Goal: Task Accomplishment & Management: Manage account settings

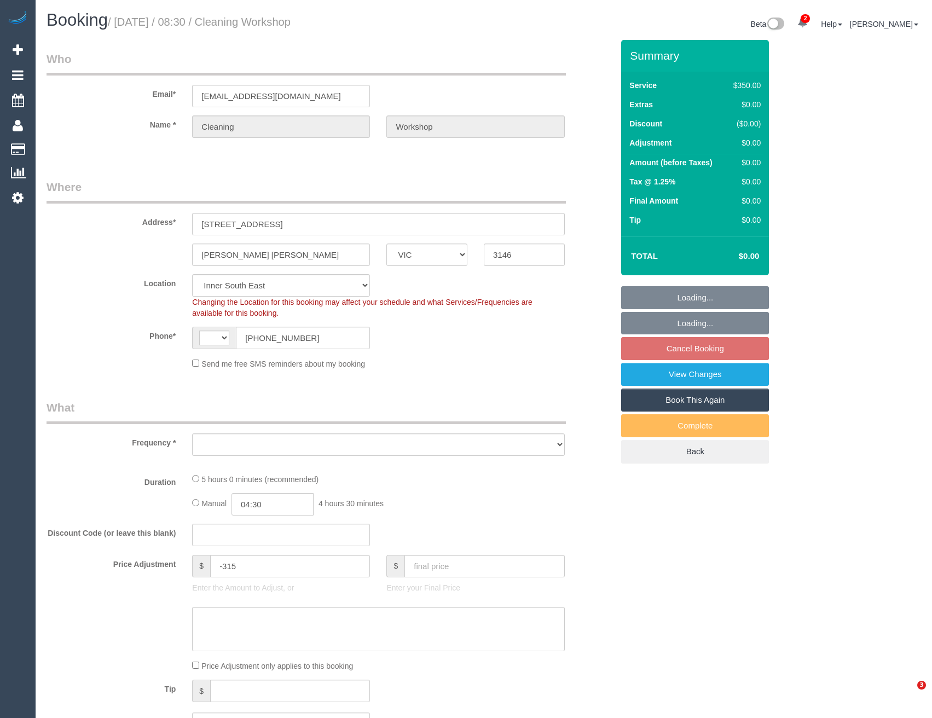
select select "VIC"
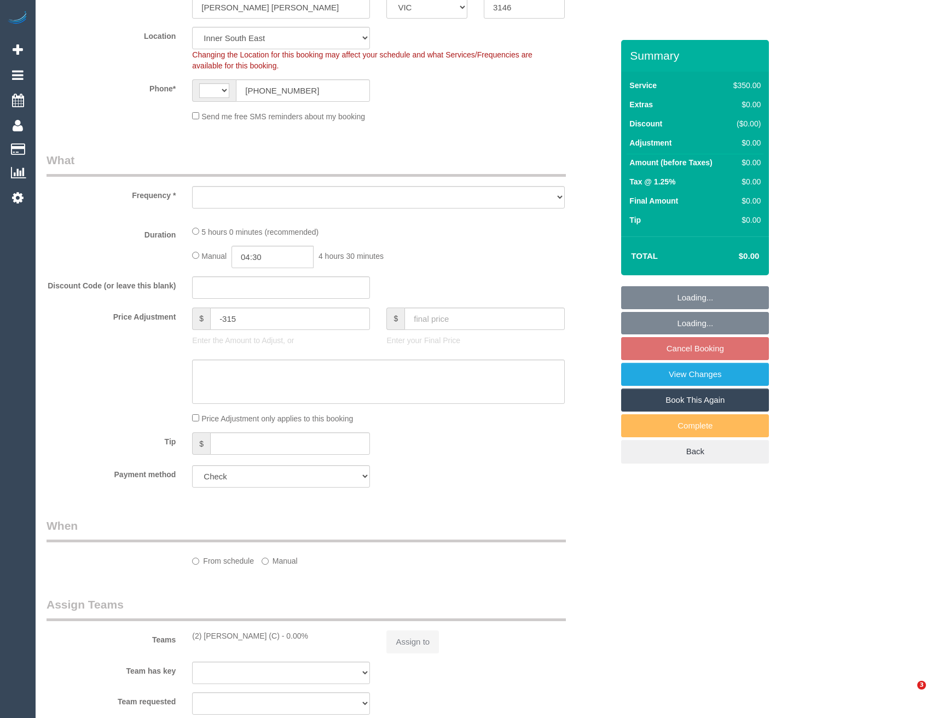
select select "300"
select select "number:28"
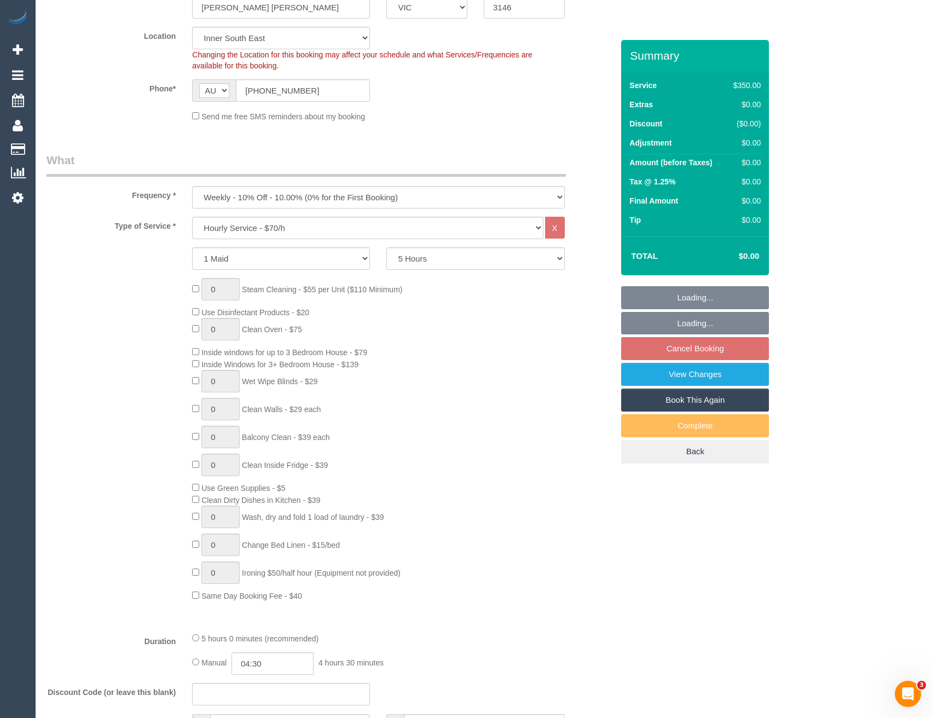
select select "string:AU"
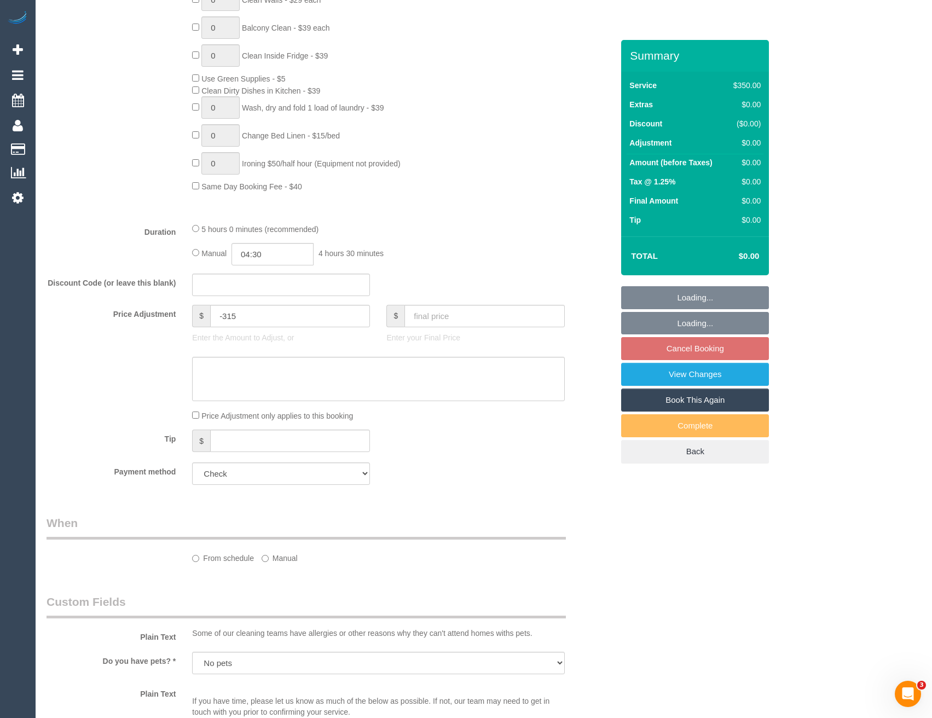
select select "object:1410"
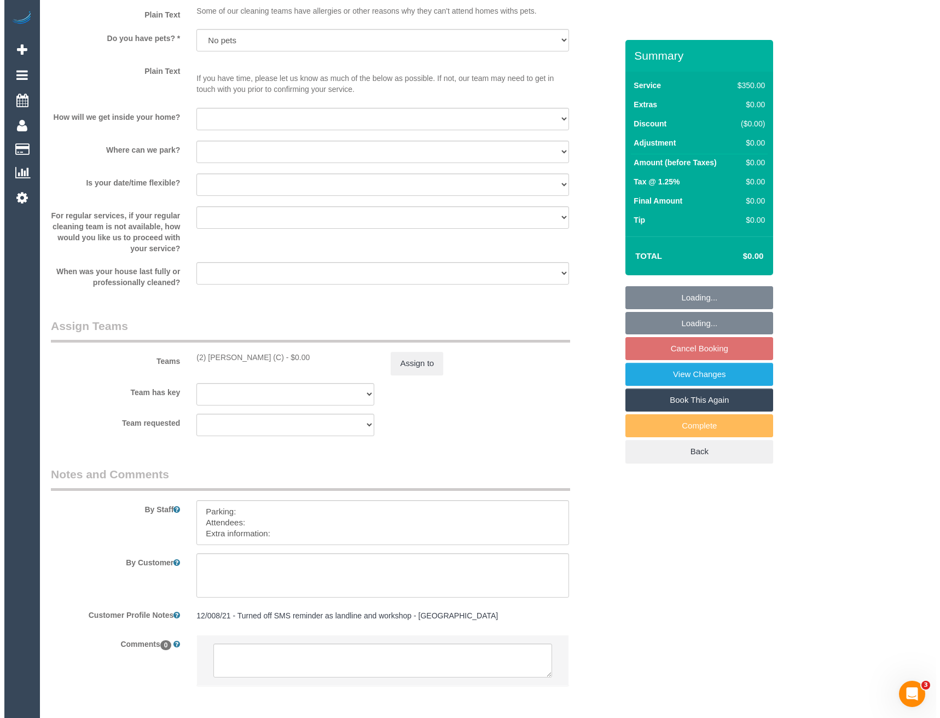
scroll to position [1438, 0]
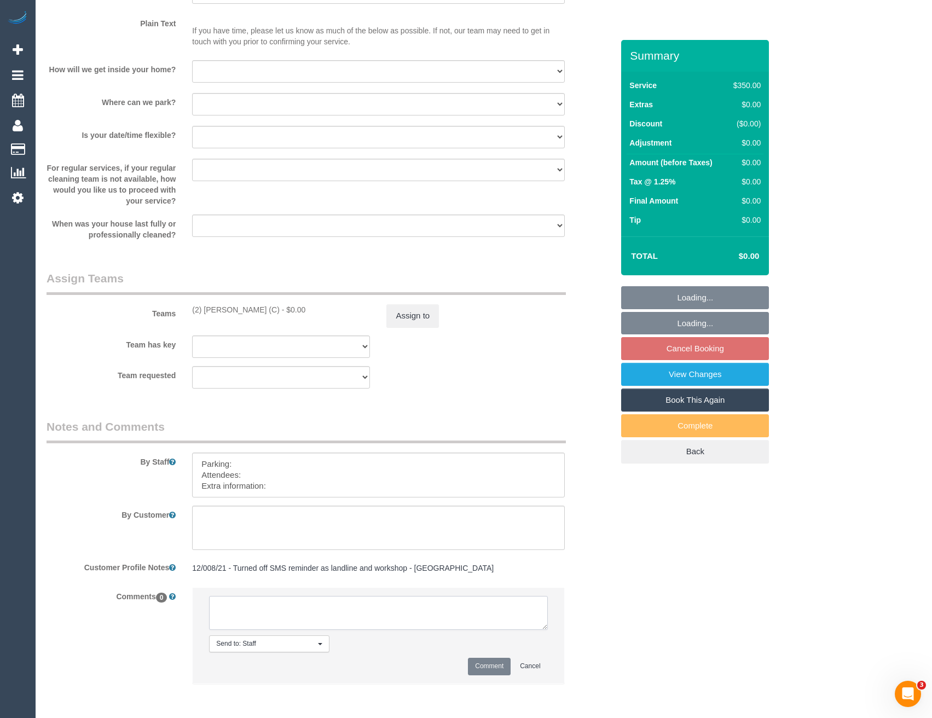
click at [333, 606] on textarea at bounding box center [378, 613] width 338 height 34
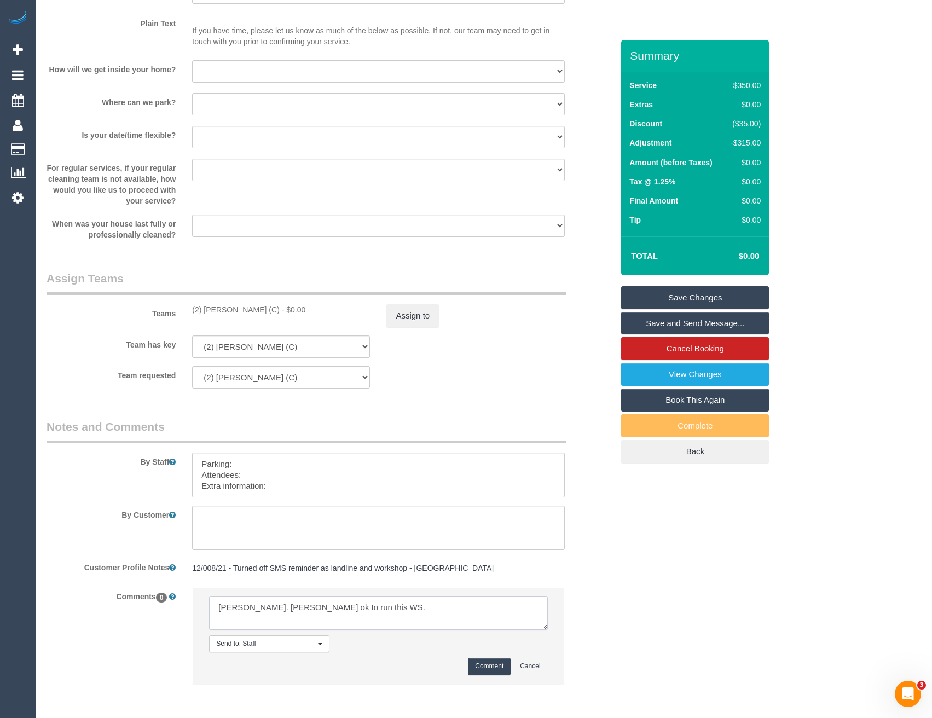
type textarea "[PERSON_NAME]. [PERSON_NAME] ok to run this WS."
click at [480, 666] on button "Comment" at bounding box center [489, 665] width 43 height 17
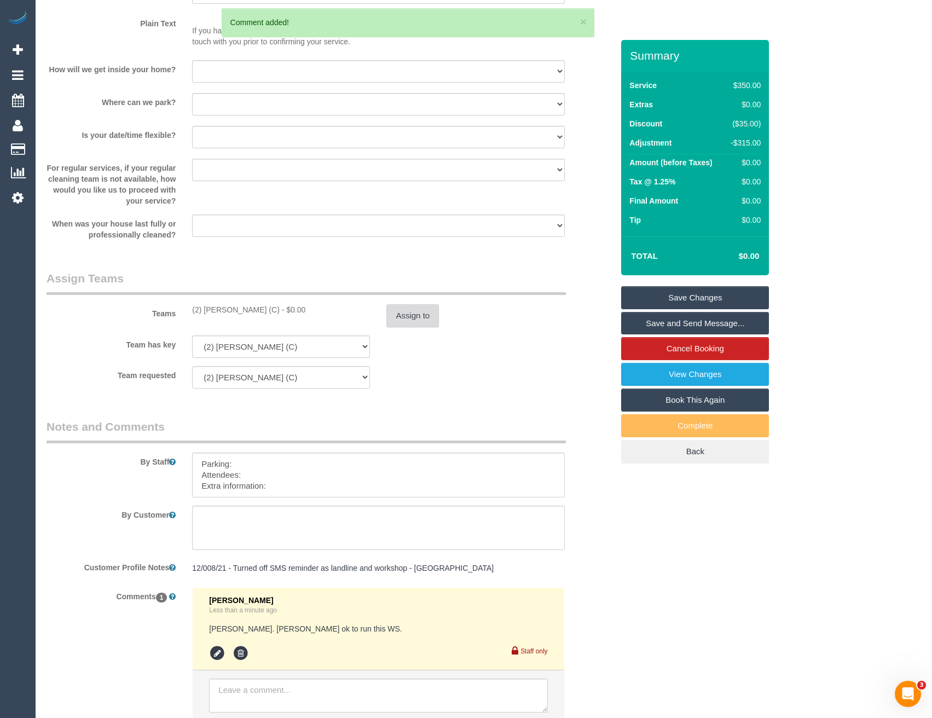
click at [401, 323] on button "Assign to" at bounding box center [412, 315] width 53 height 23
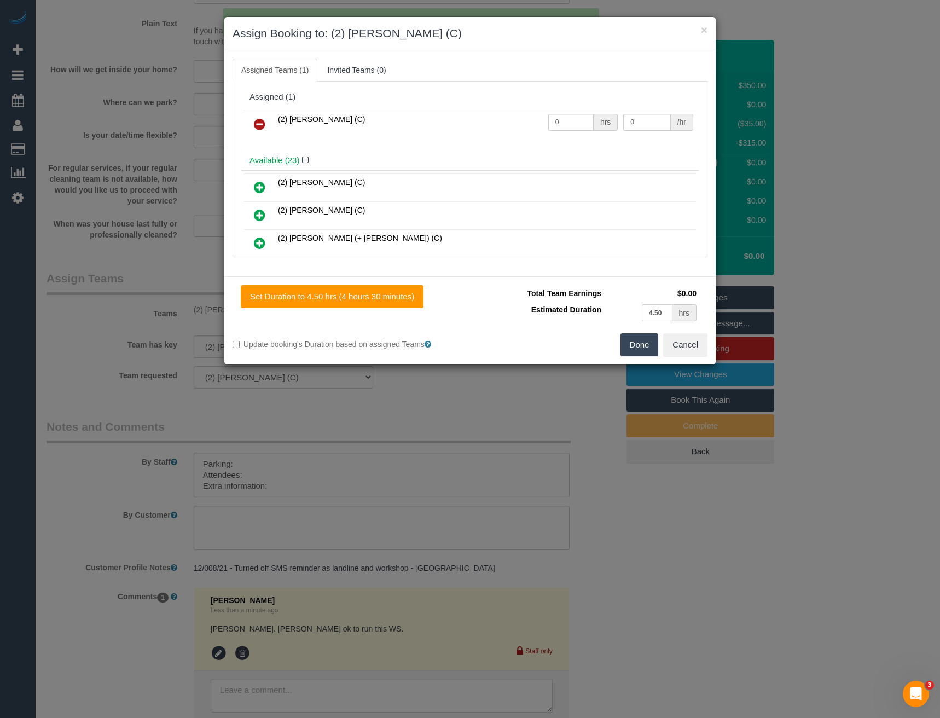
click at [260, 119] on icon at bounding box center [259, 124] width 11 height 13
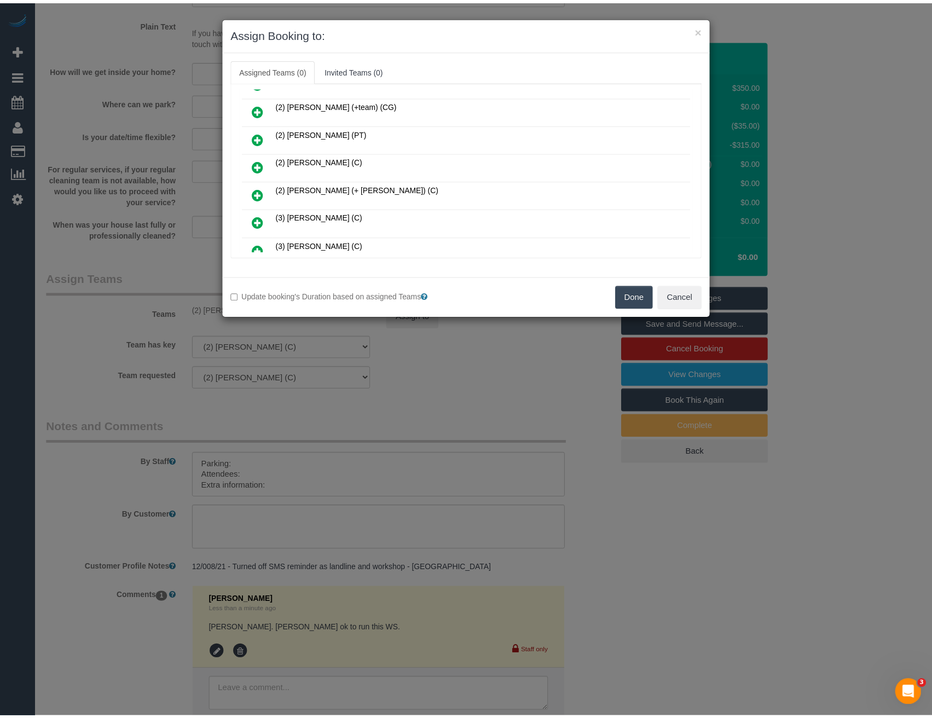
scroll to position [273, 0]
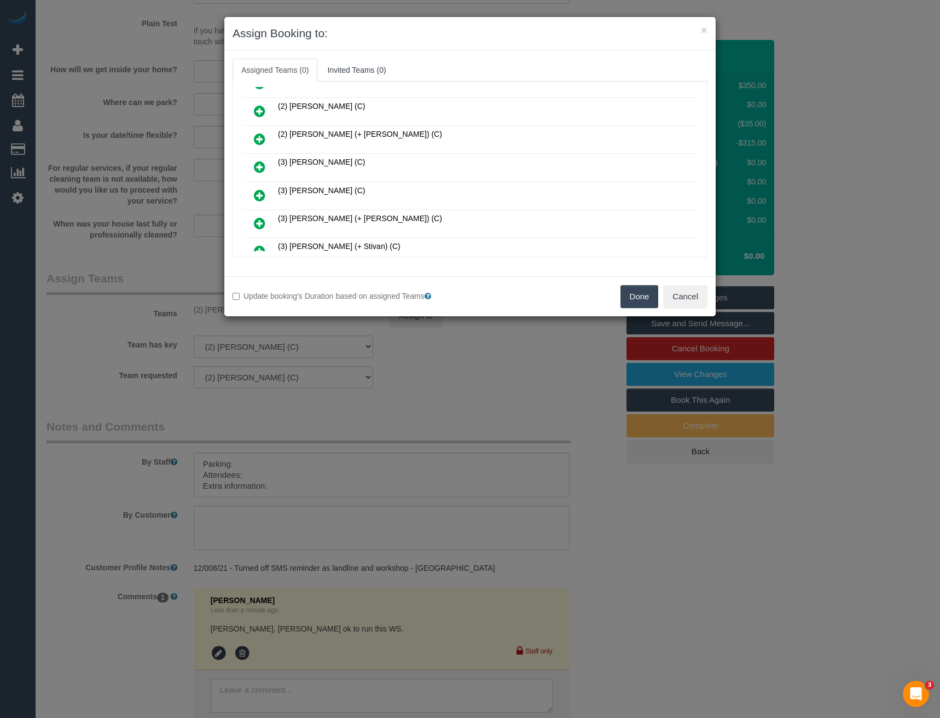
click at [523, 359] on div "× Assign Booking to: Assigned Teams (0) Invited Teams (0) Assigned (0) No Assig…" at bounding box center [470, 359] width 940 height 718
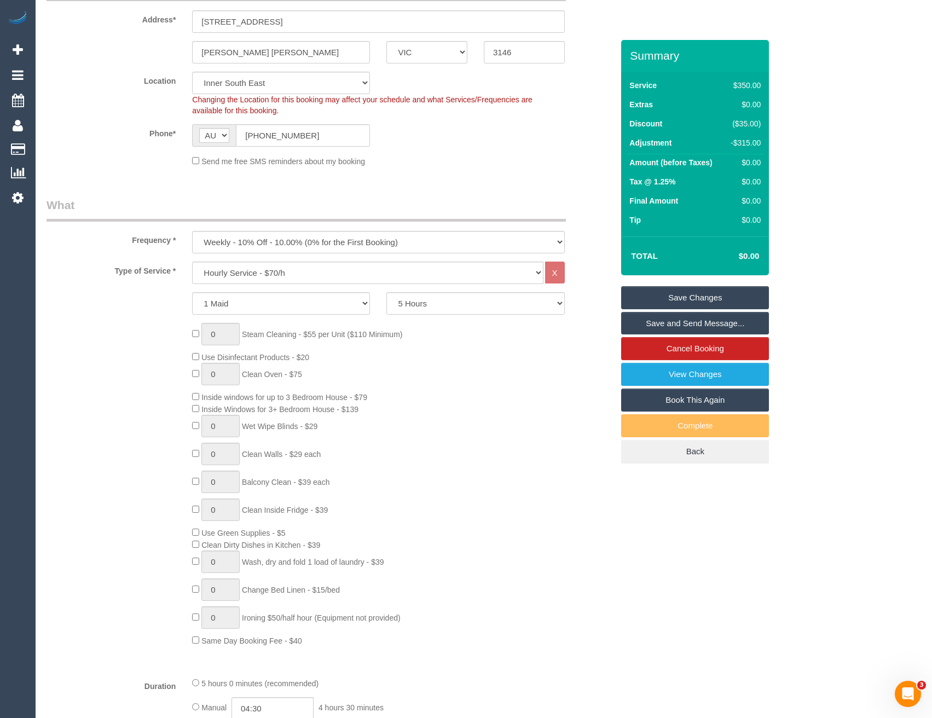
scroll to position [0, 0]
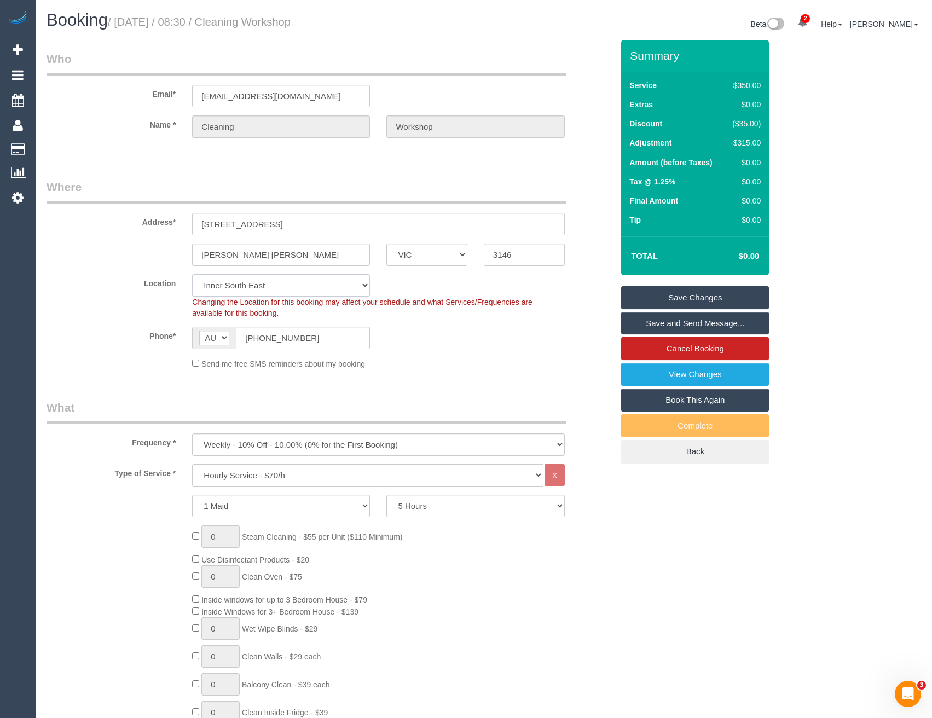
click at [243, 282] on select "Office [GEOGRAPHIC_DATA] (North) East (South) [GEOGRAPHIC_DATA] (East) [GEOGRAP…" at bounding box center [281, 285] width 178 height 22
select select "50"
click at [192, 274] on select "Office [GEOGRAPHIC_DATA] (North) East (South) [GEOGRAPHIC_DATA] (East) [GEOGRAP…" at bounding box center [281, 285] width 178 height 22
click at [411, 376] on fieldset "Where Address* [STREET_ADDRESS] [PERSON_NAME] [PERSON_NAME] ACT [GEOGRAPHIC_DAT…" at bounding box center [329, 278] width 566 height 199
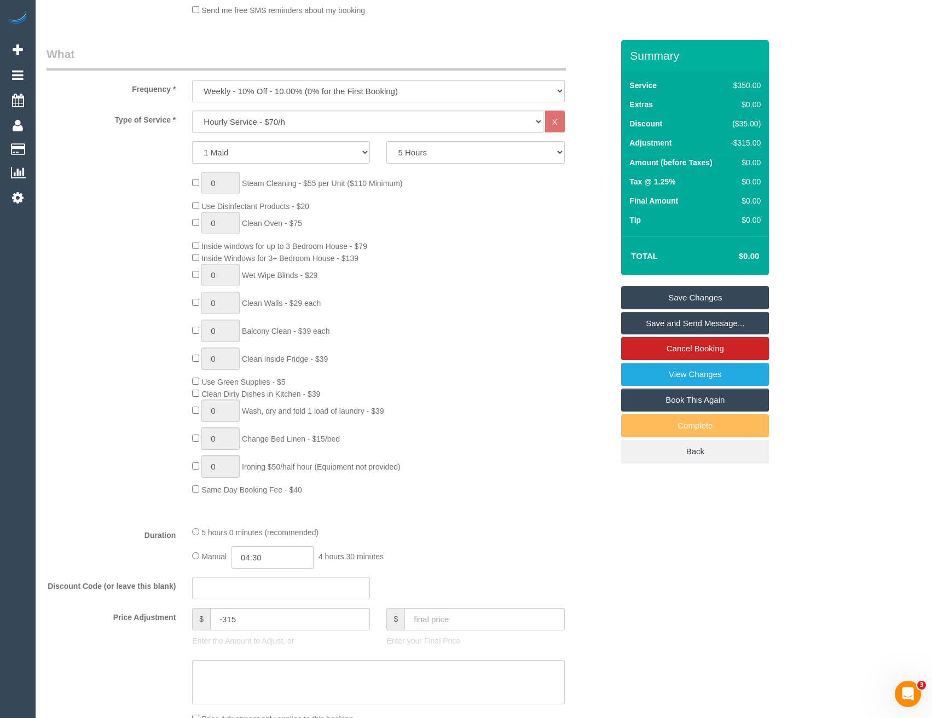
select select "object:4007"
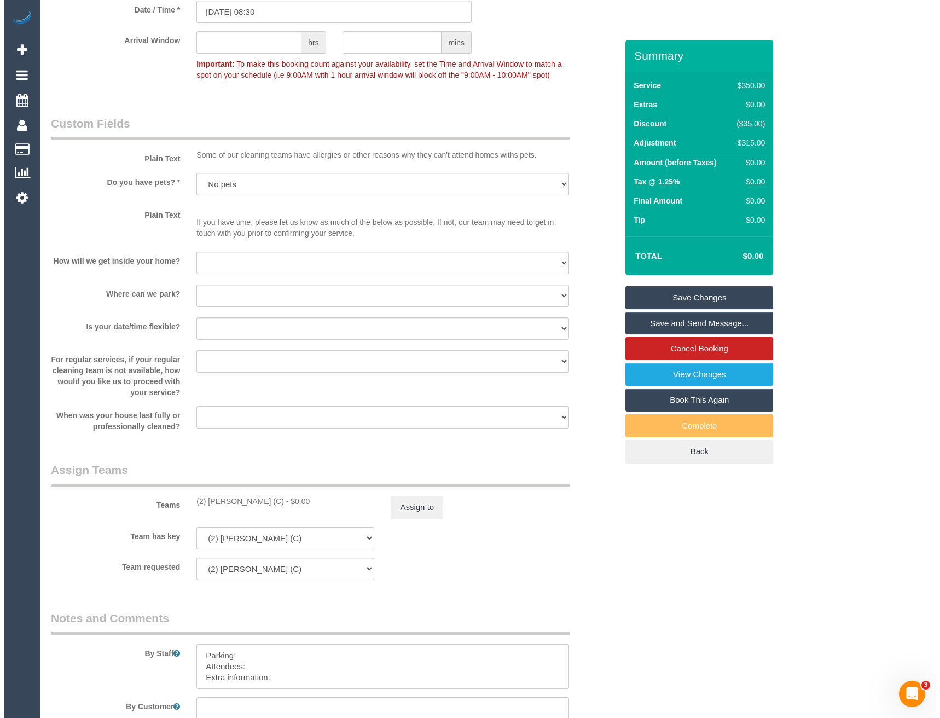
scroll to position [1313, 0]
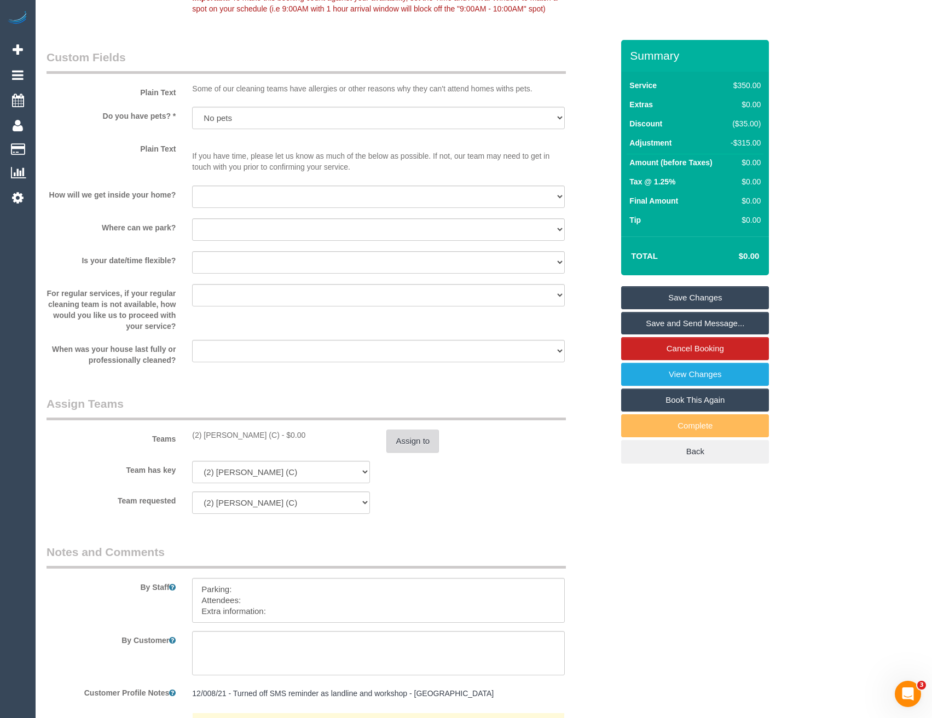
click at [424, 458] on sui-booking-teams "Teams (2) [PERSON_NAME] (C) - $0.00 Assign to Team has key (2) [PERSON_NAME] (C…" at bounding box center [329, 454] width 566 height 118
click at [423, 446] on button "Assign to" at bounding box center [412, 440] width 53 height 23
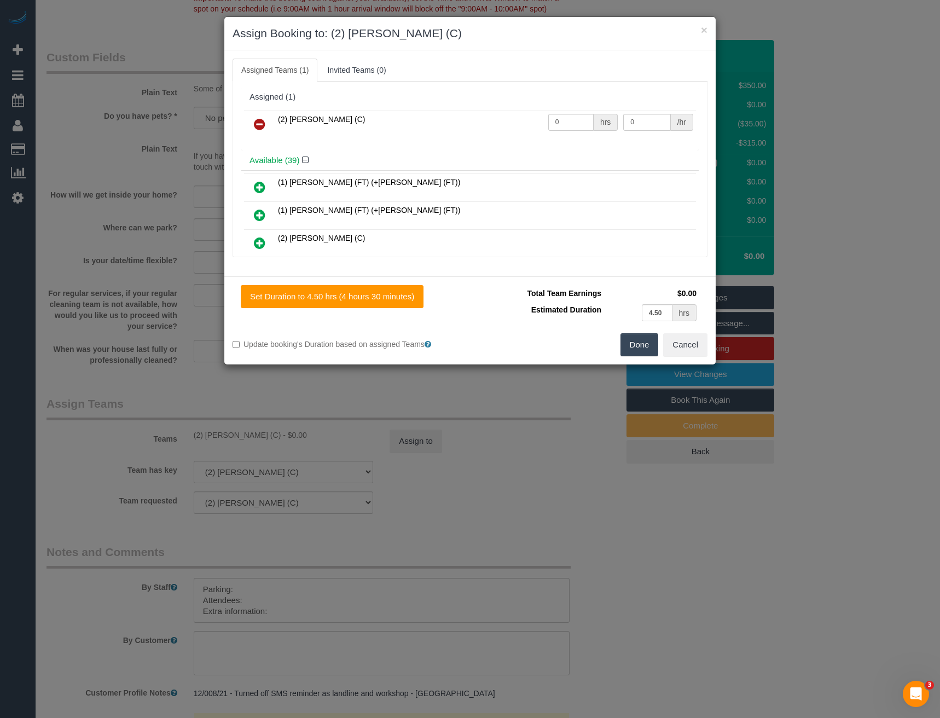
click at [264, 121] on icon at bounding box center [259, 124] width 11 height 13
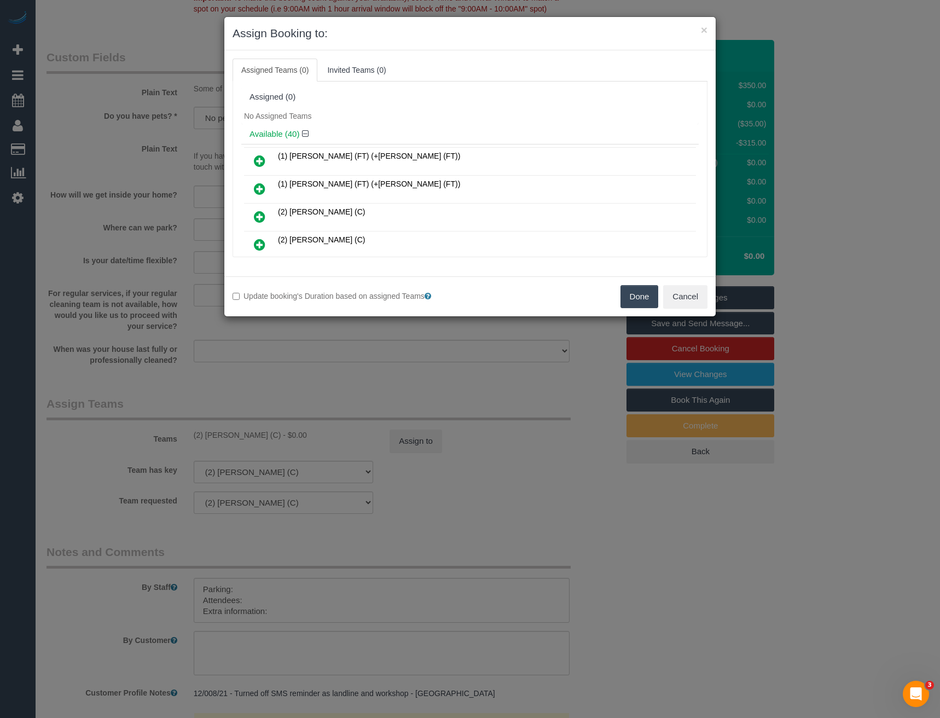
scroll to position [2305, 0]
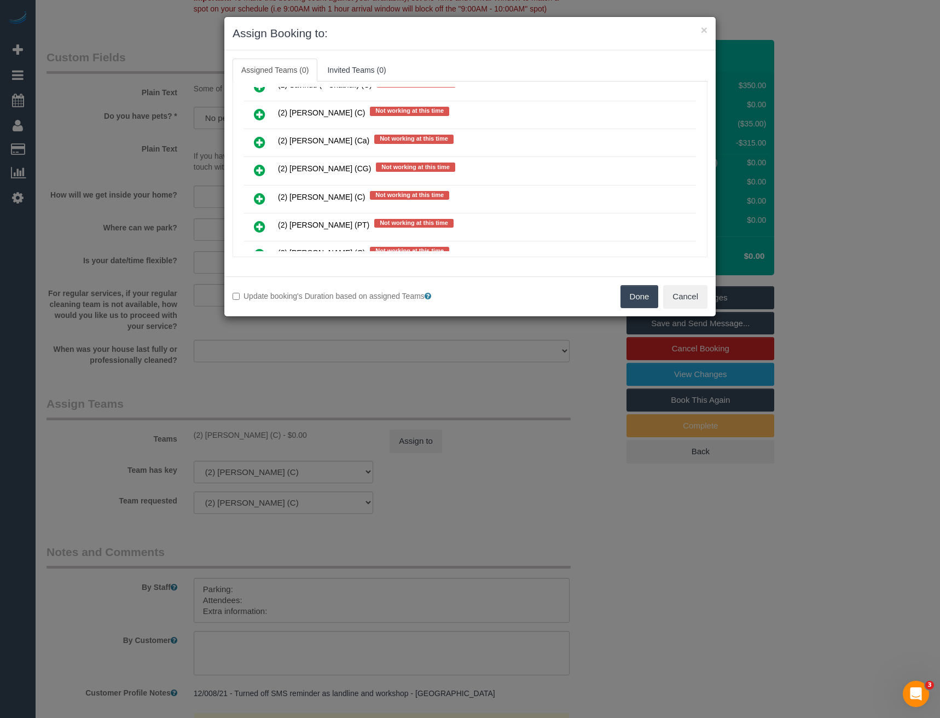
click at [258, 167] on icon at bounding box center [259, 170] width 11 height 13
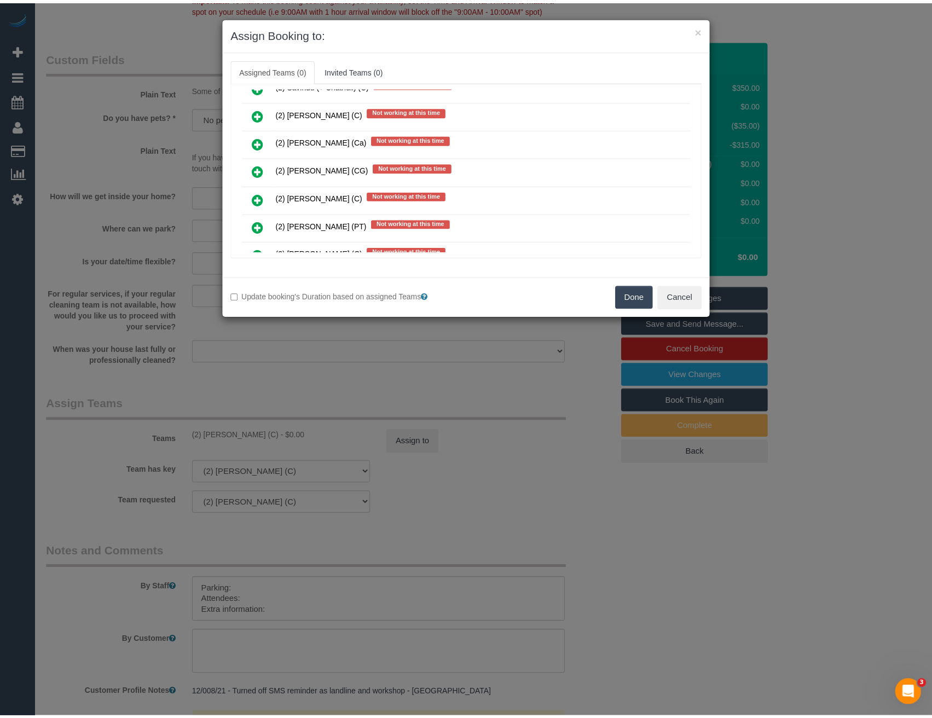
scroll to position [2331, 0]
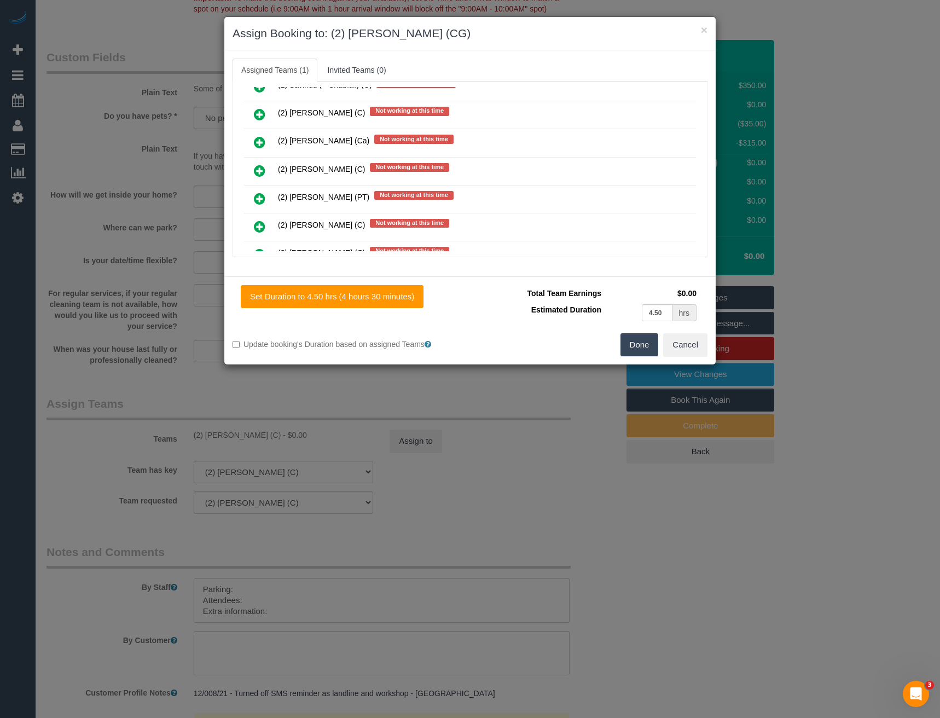
click at [638, 339] on button "Done" at bounding box center [639, 344] width 38 height 23
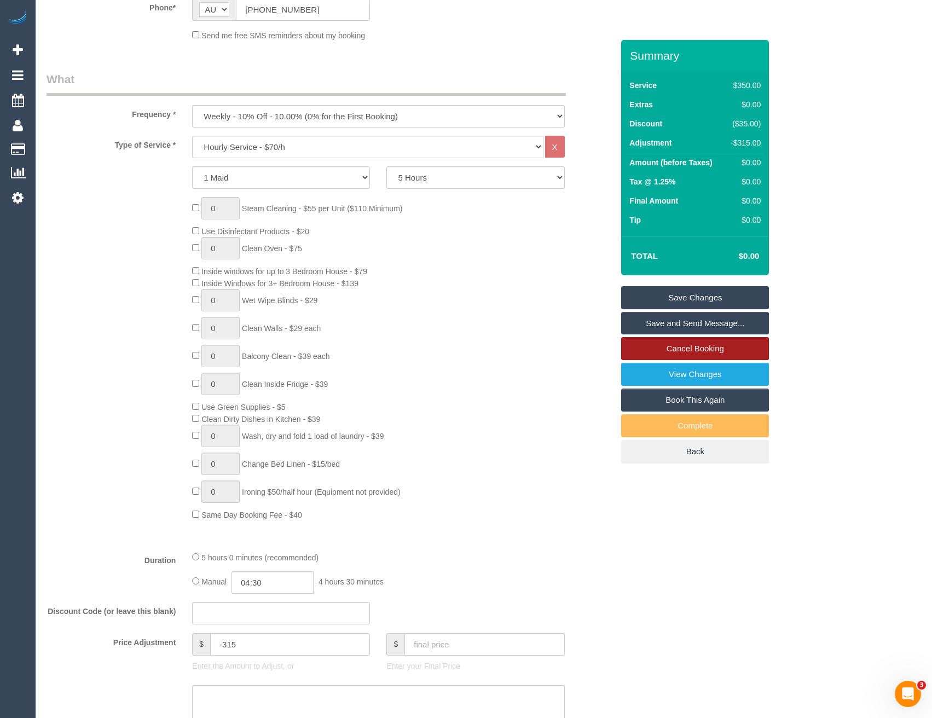
scroll to position [109, 0]
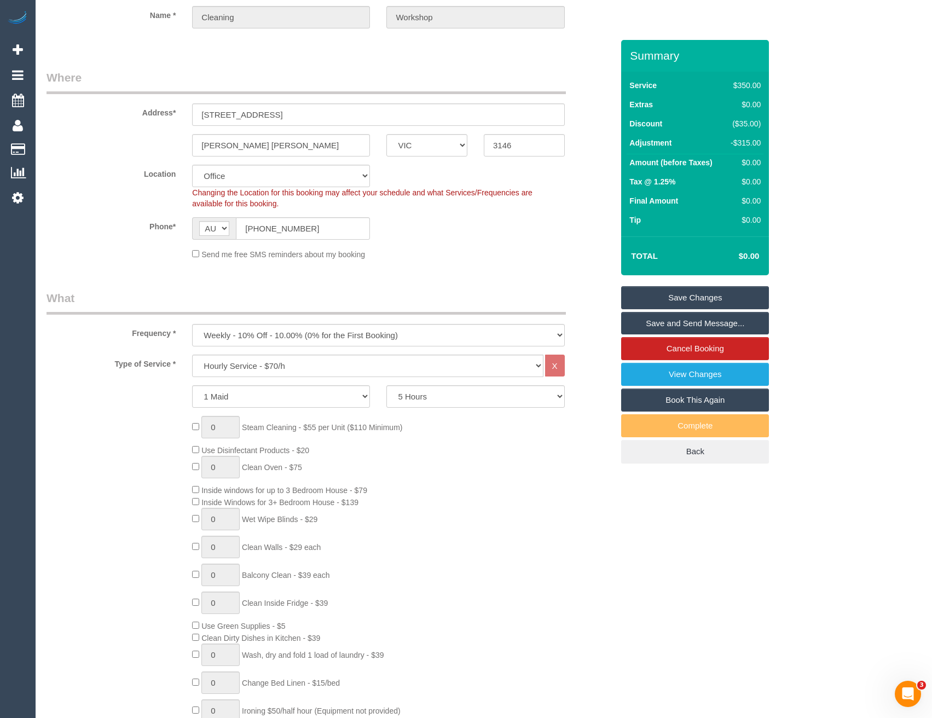
click at [679, 292] on link "Save Changes" at bounding box center [695, 297] width 148 height 23
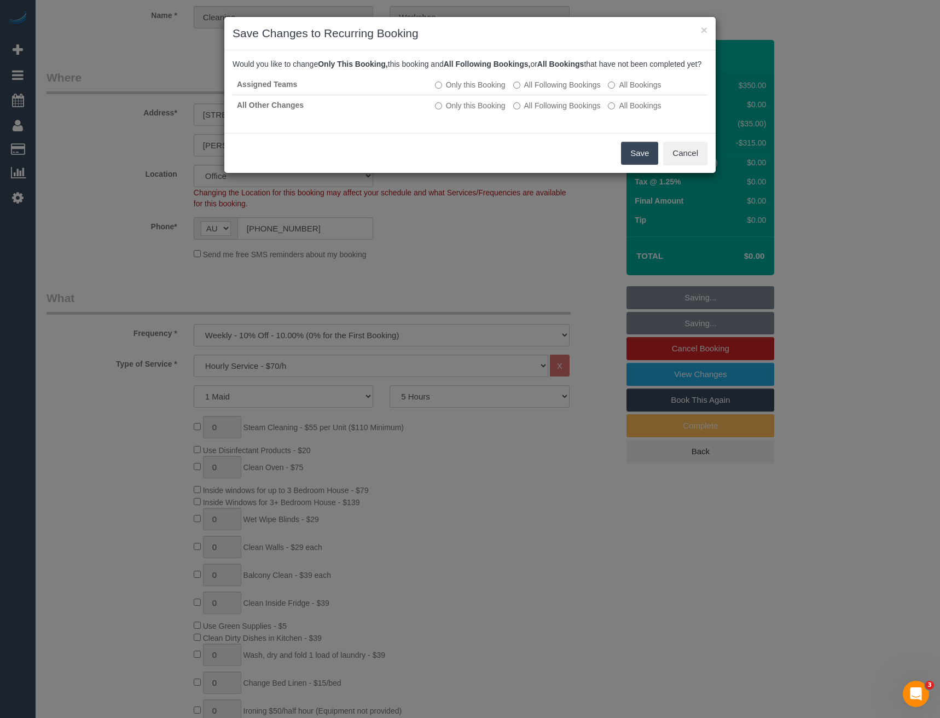
drag, startPoint x: 633, startPoint y: 167, endPoint x: 625, endPoint y: 164, distance: 9.1
click at [633, 165] on button "Save" at bounding box center [639, 153] width 37 height 23
